Goal: Information Seeking & Learning: Learn about a topic

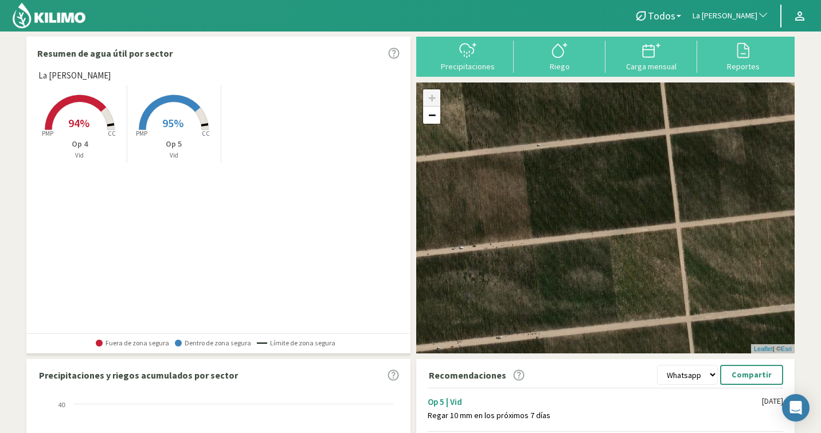
click at [747, 15] on span "La [PERSON_NAME]" at bounding box center [724, 15] width 65 height 11
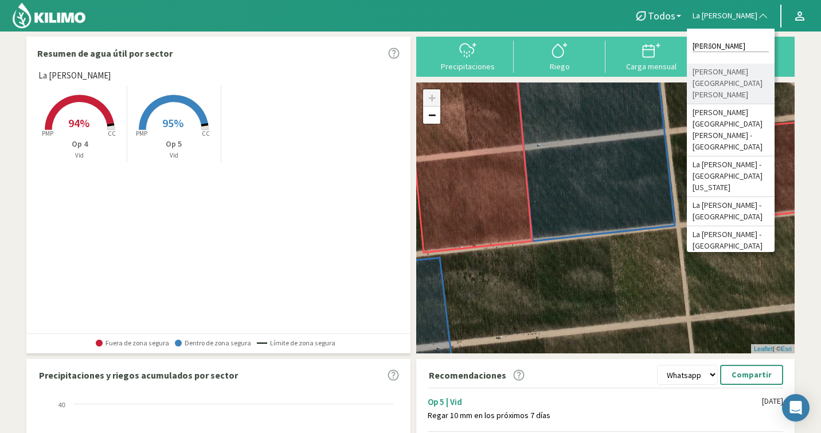
type input "[PERSON_NAME]"
click at [755, 73] on li "[PERSON_NAME] [GEOGRAPHIC_DATA][PERSON_NAME]" at bounding box center [731, 84] width 88 height 41
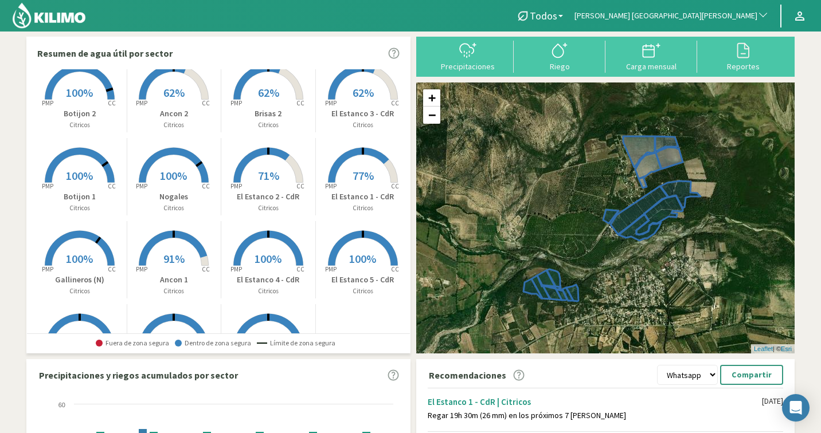
scroll to position [56, 0]
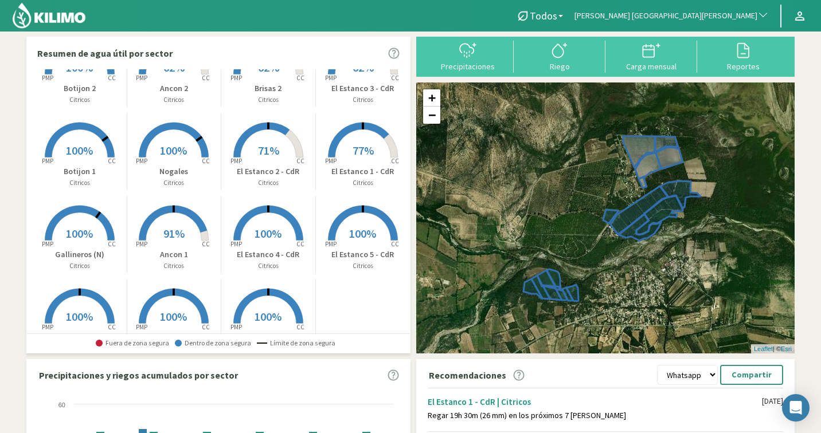
click at [277, 222] on rect at bounding box center [268, 242] width 92 height 92
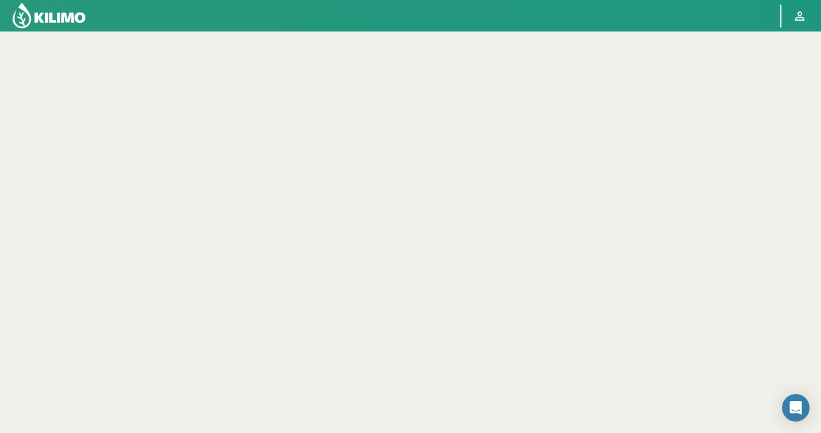
select select "129: Object"
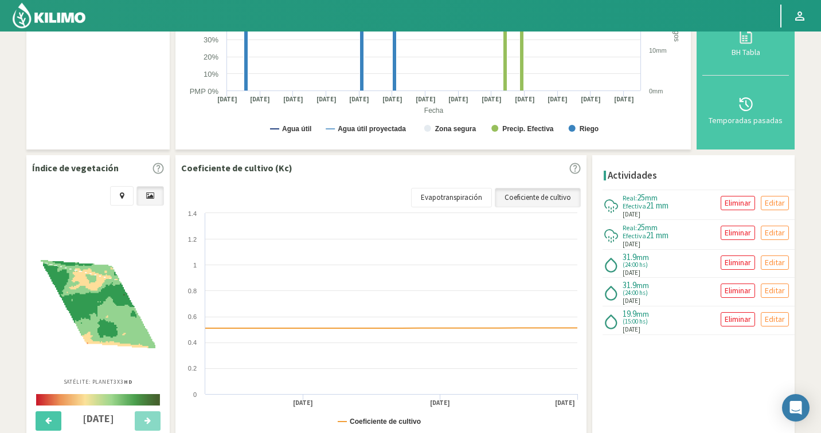
scroll to position [295, 0]
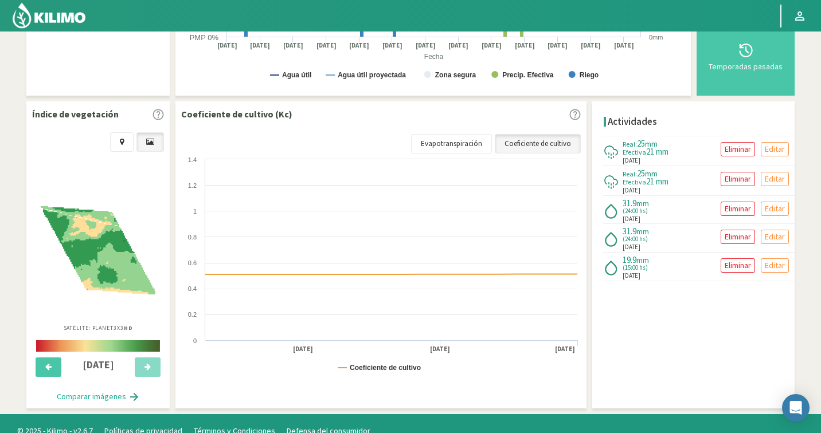
click at [107, 254] on img at bounding box center [98, 250] width 115 height 89
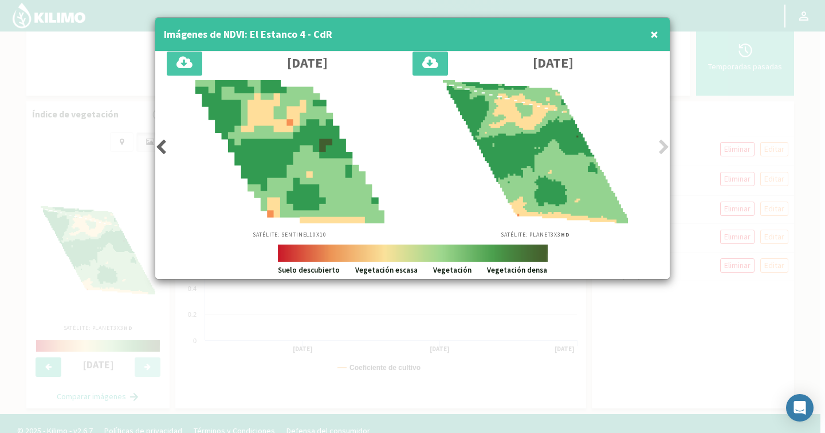
click at [156, 142] on icon at bounding box center [160, 147] width 11 height 16
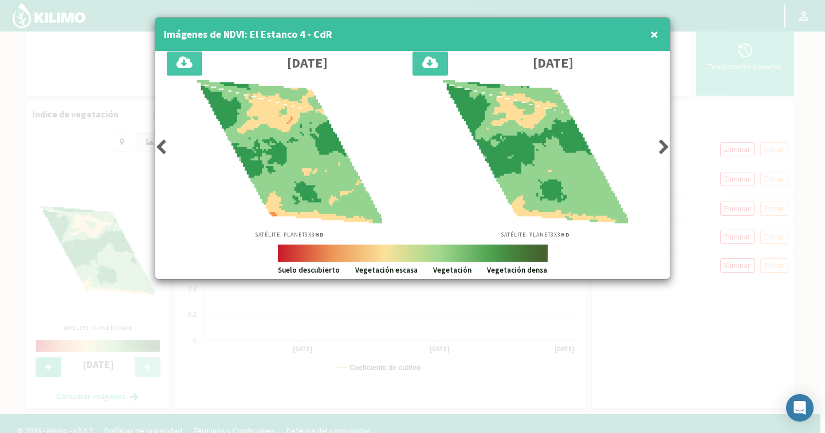
click at [156, 142] on icon at bounding box center [160, 147] width 11 height 16
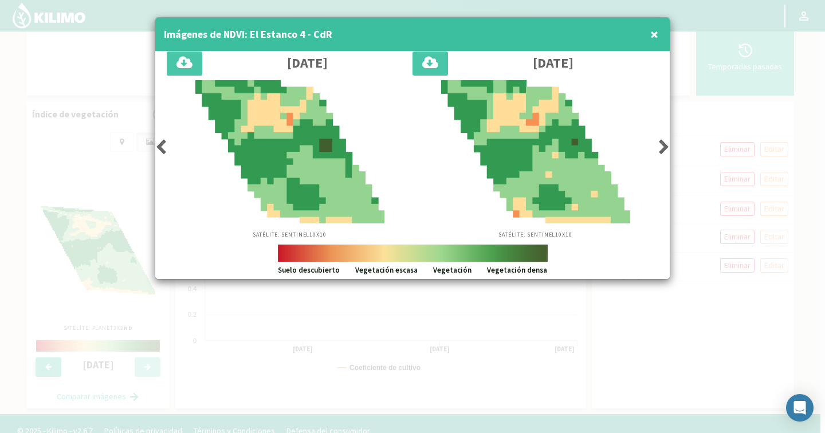
click at [156, 142] on icon at bounding box center [160, 147] width 11 height 16
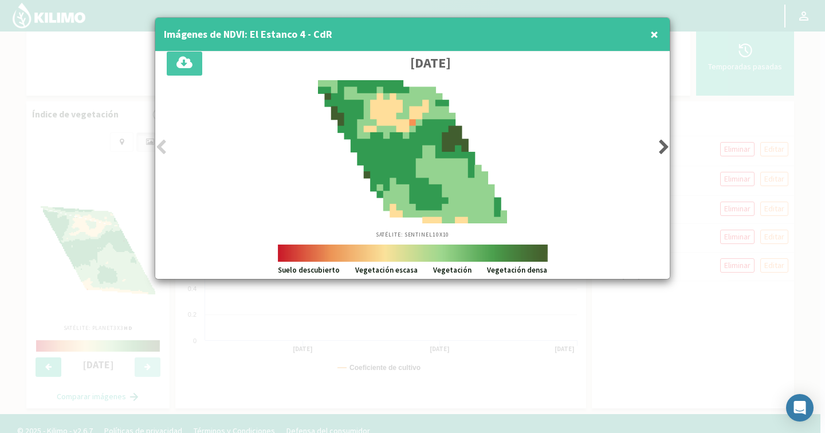
click at [156, 142] on icon at bounding box center [160, 147] width 11 height 16
click at [653, 150] on div "Satélite: Sentinel 10X10" at bounding box center [413, 159] width 492 height 159
click at [660, 147] on icon at bounding box center [664, 147] width 11 height 16
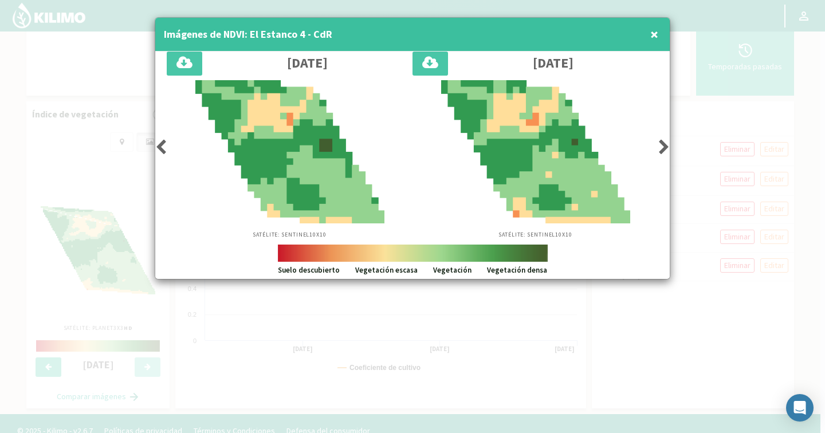
click at [660, 147] on icon at bounding box center [664, 147] width 11 height 16
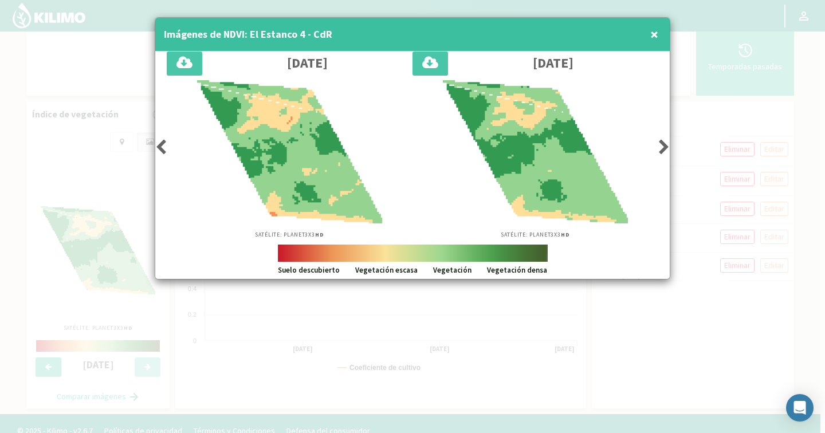
drag, startPoint x: 512, startPoint y: 61, endPoint x: 601, endPoint y: 61, distance: 88.3
click at [601, 61] on div "[DATE]" at bounding box center [553, 63] width 210 height 15
drag, startPoint x: 602, startPoint y: 209, endPoint x: 612, endPoint y: 170, distance: 40.6
click at [610, 204] on div at bounding box center [535, 151] width 234 height 143
click at [655, 34] on span "×" at bounding box center [655, 34] width 8 height 19
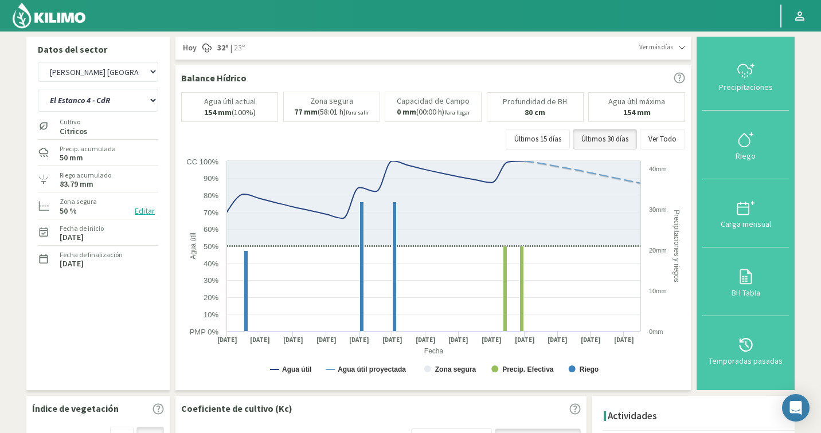
scroll to position [0, 0]
click at [96, 102] on select "Ancon 1 Ancon 2 Botijon 1 Botijon 2 Brisas 2 El Estanco 1 - CdR El Estanco 2 - …" at bounding box center [98, 100] width 120 height 23
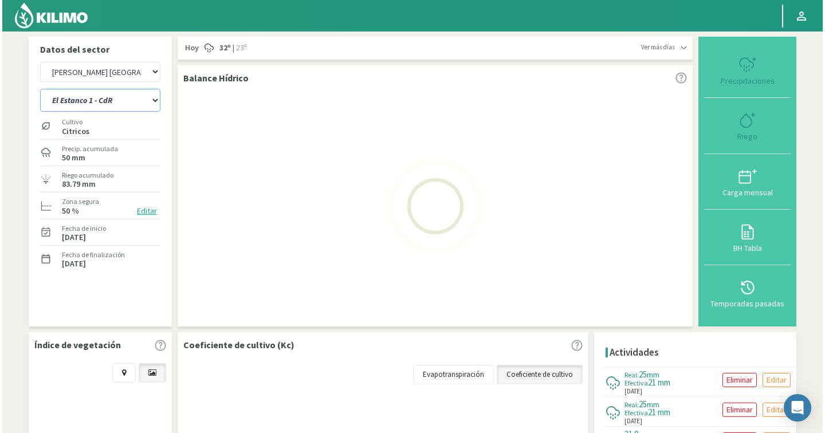
scroll to position [246, 0]
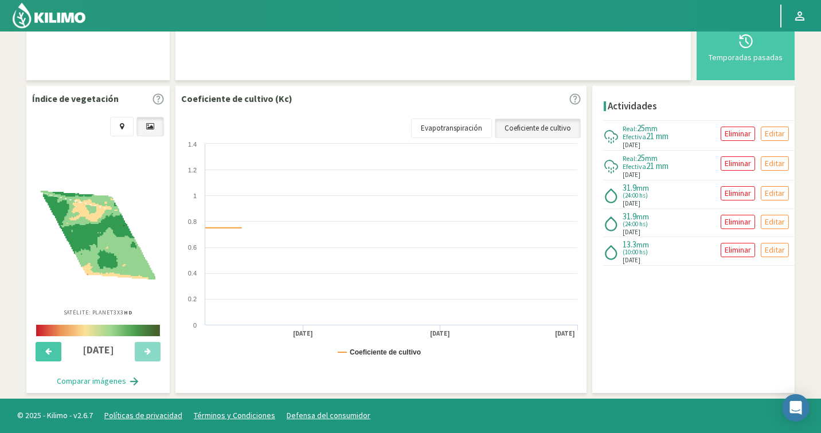
select select "8: Object"
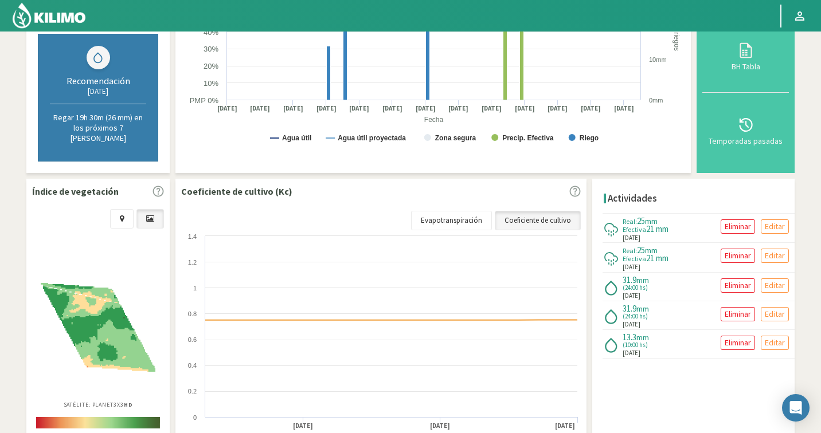
select select "414: Object"
select select "20: Object"
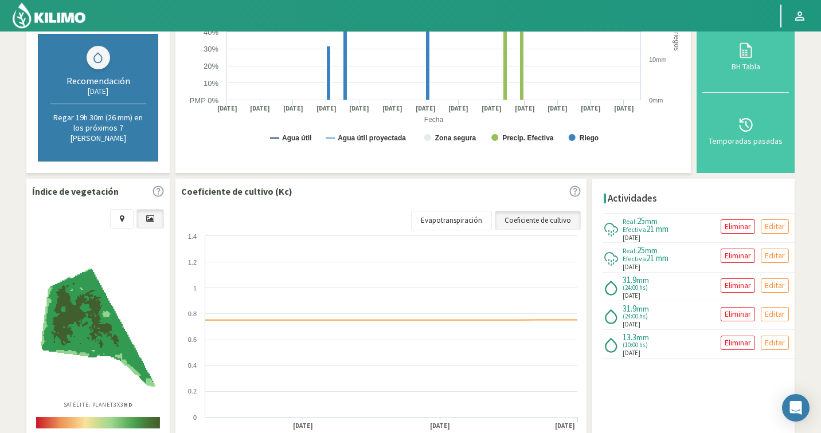
click at [98, 303] on img at bounding box center [98, 328] width 115 height 118
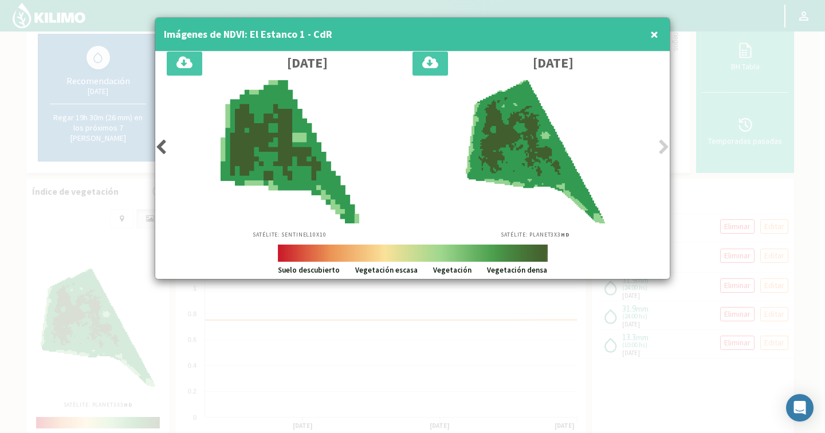
click at [169, 145] on div "Satélite: Sentinel 10X10" at bounding box center [290, 159] width 246 height 159
click at [167, 149] on div "Satélite: Sentinel 10X10" at bounding box center [290, 159] width 246 height 159
click at [165, 152] on icon at bounding box center [160, 147] width 11 height 16
